Goal: Information Seeking & Learning: Check status

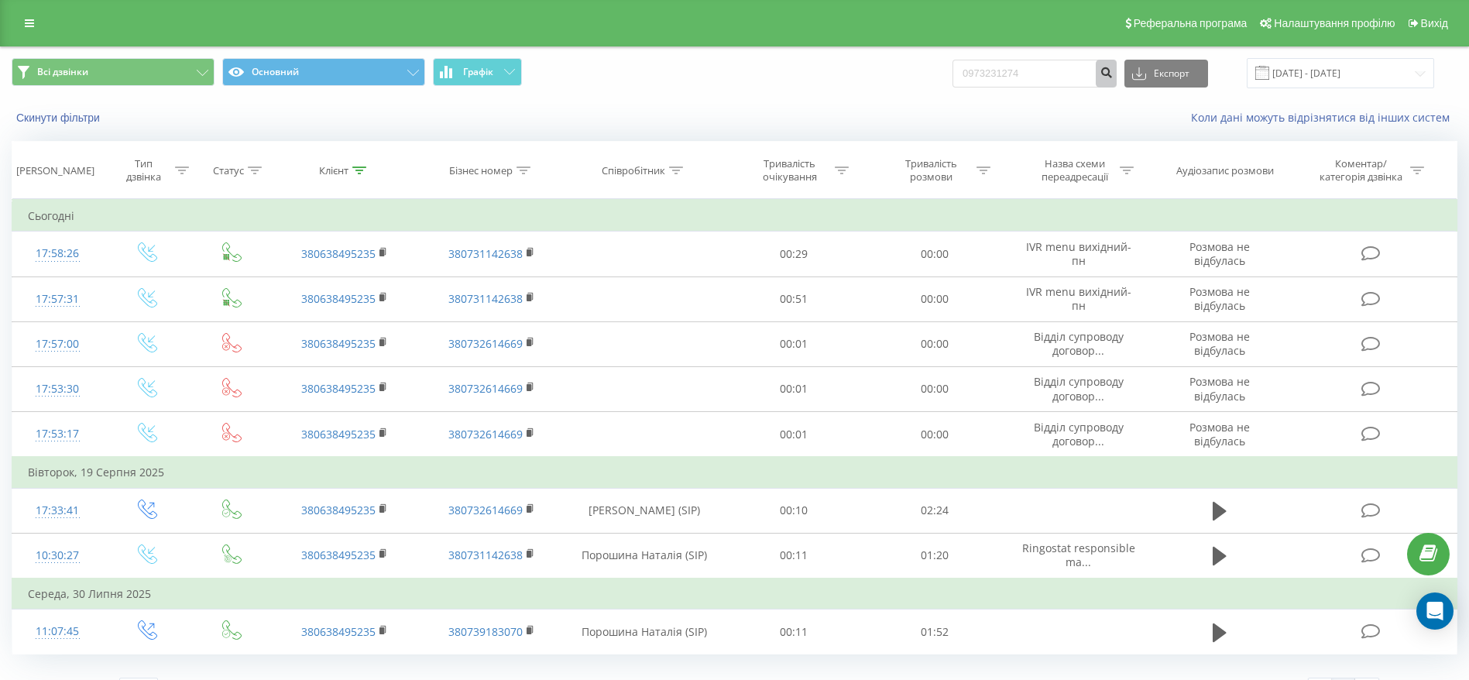
type input "0973231274"
click at [1112, 75] on icon "submit" at bounding box center [1105, 70] width 13 height 9
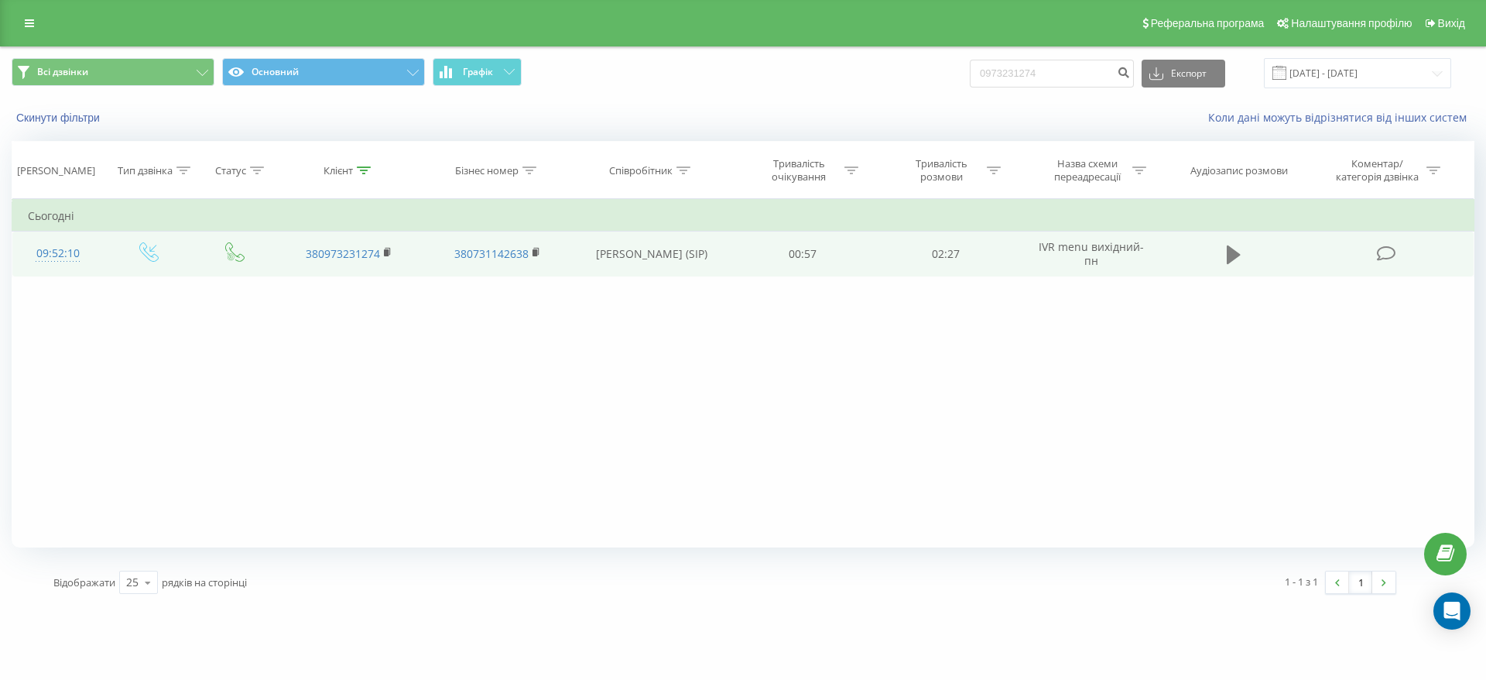
click at [1237, 251] on icon at bounding box center [1234, 255] width 14 height 22
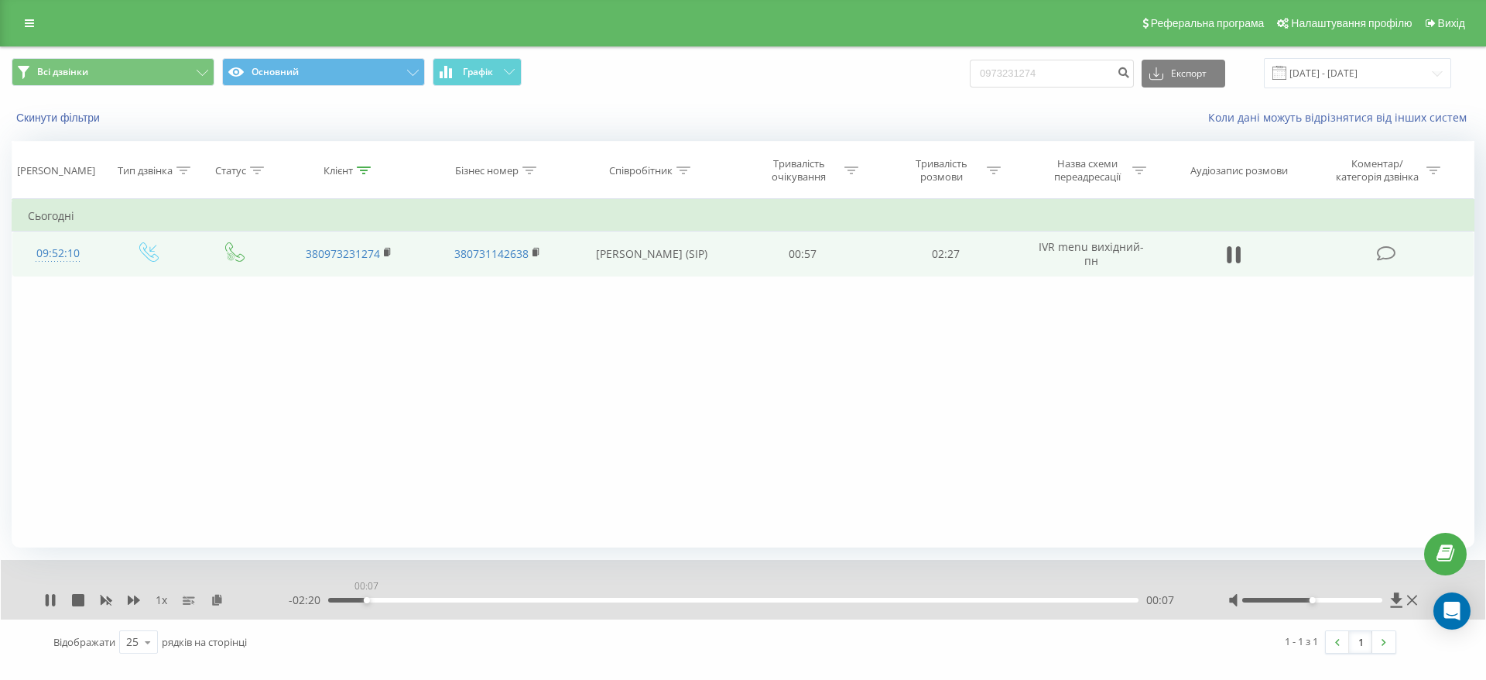
click at [366, 598] on div "00:07" at bounding box center [733, 600] width 811 height 5
click at [594, 599] on div "00:40" at bounding box center [733, 600] width 811 height 5
click at [657, 599] on div "01:00" at bounding box center [733, 600] width 811 height 5
drag, startPoint x: 686, startPoint y: 600, endPoint x: 625, endPoint y: 604, distance: 61.3
click at [625, 604] on div "- 01:33 00:54 00:54" at bounding box center [739, 599] width 901 height 15
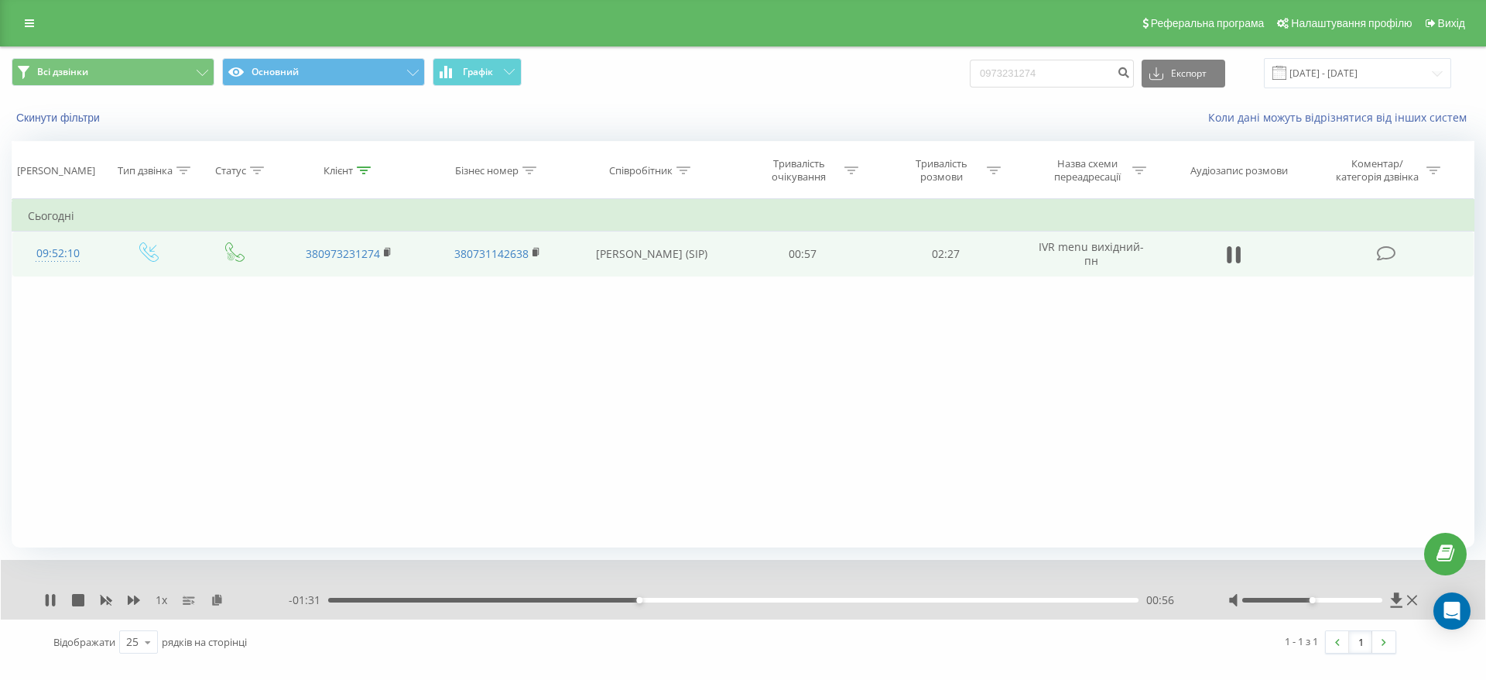
drag, startPoint x: 636, startPoint y: 596, endPoint x: 596, endPoint y: 598, distance: 40.3
click at [596, 598] on div "- 01:31 00:56 00:56" at bounding box center [739, 599] width 901 height 15
drag, startPoint x: 629, startPoint y: 598, endPoint x: 591, endPoint y: 598, distance: 37.9
click at [591, 598] on div "00:48" at bounding box center [733, 600] width 811 height 5
click at [49, 601] on icon at bounding box center [47, 600] width 3 height 12
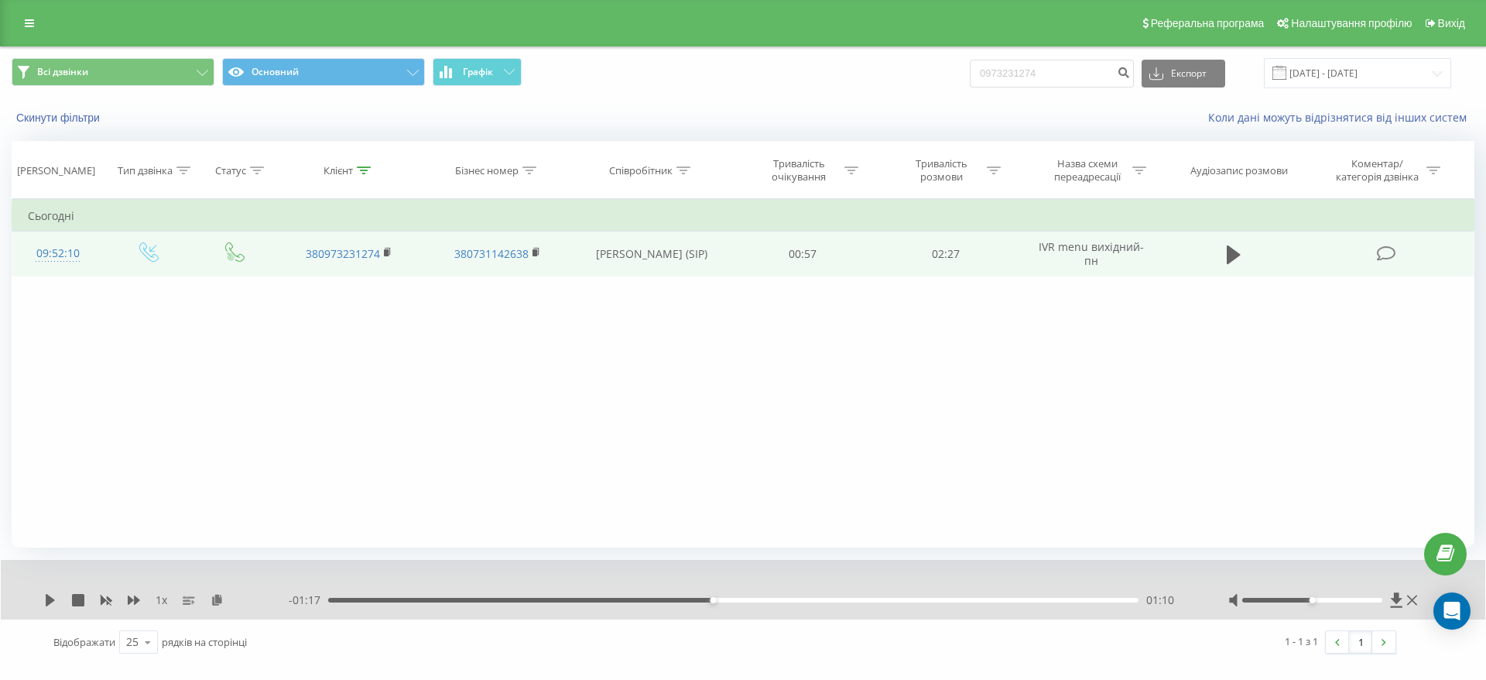
click at [52, 591] on div "1 x - 01:17 01:10 01:10" at bounding box center [743, 590] width 1485 height 60
click at [53, 599] on icon at bounding box center [50, 600] width 9 height 12
click at [53, 599] on icon at bounding box center [53, 600] width 3 height 12
